Goal: Check status: Check status

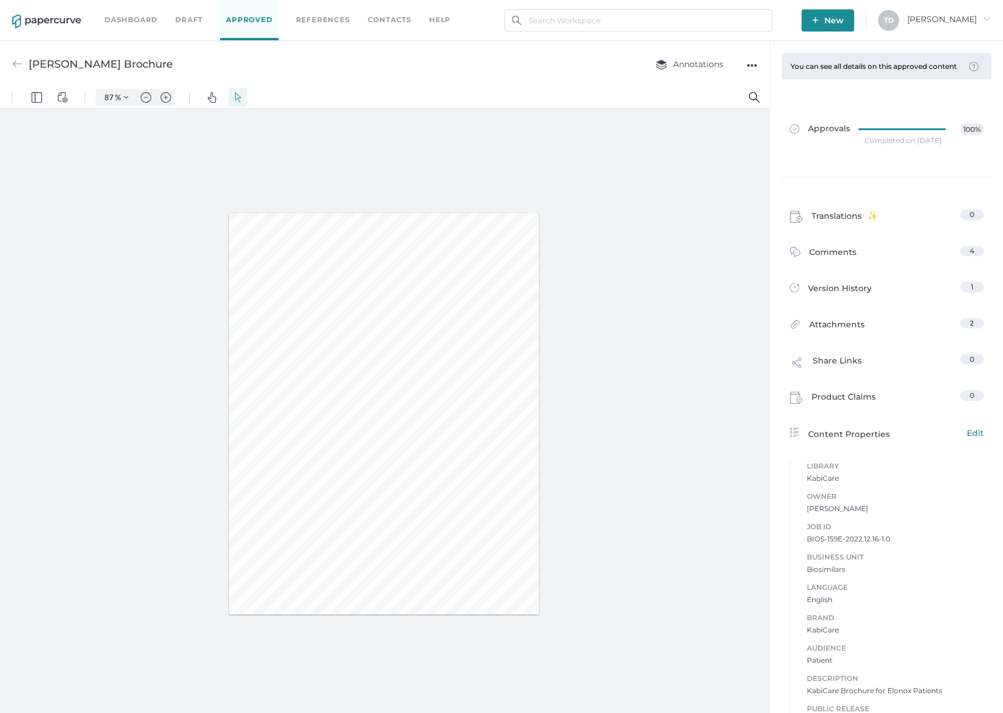
type input "87"
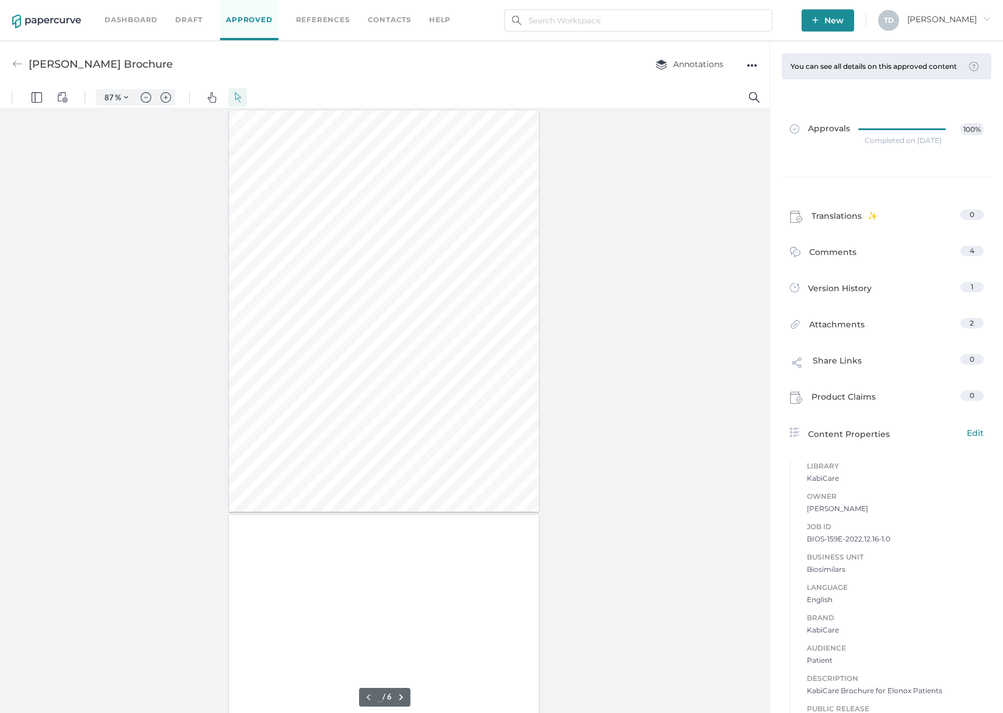
type input "1"
